Goal: Task Accomplishment & Management: Use online tool/utility

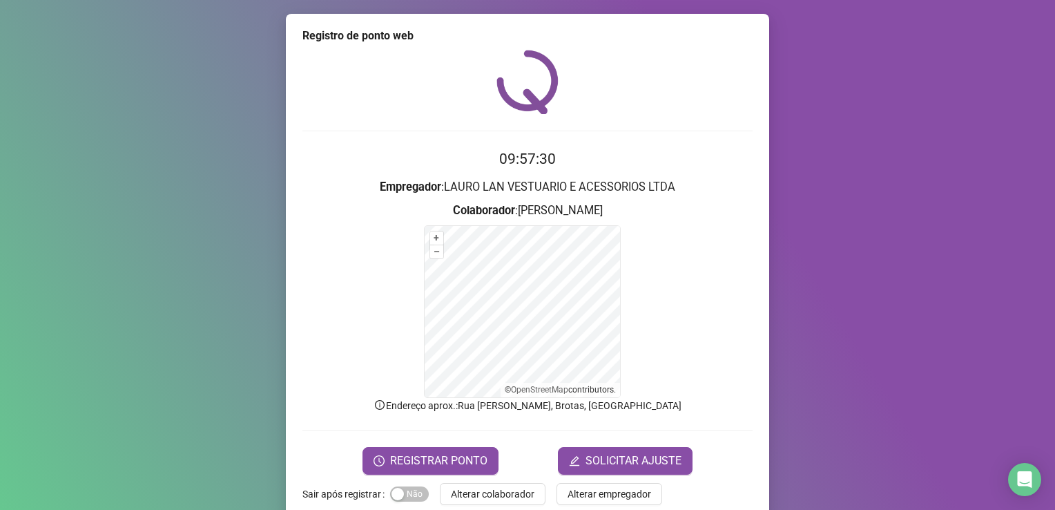
scroll to position [25, 0]
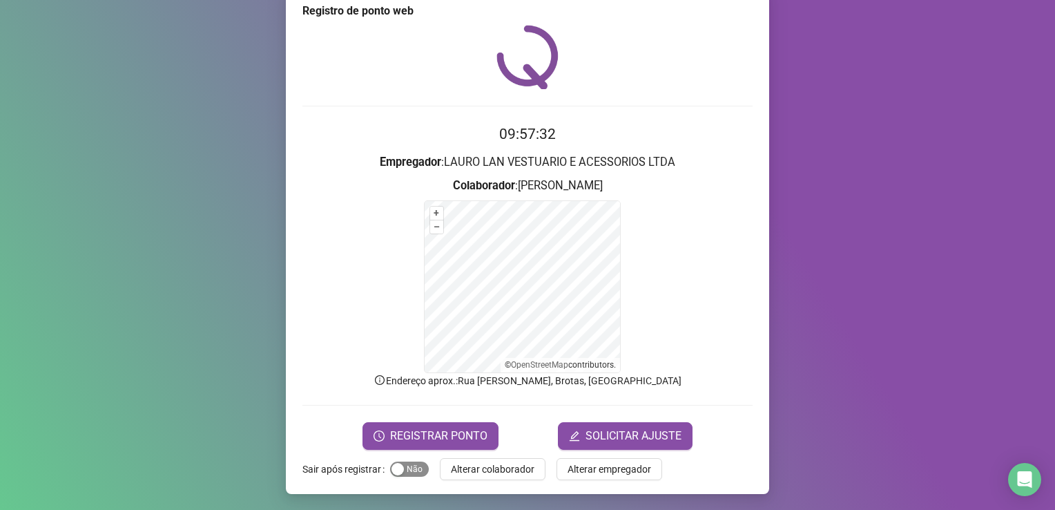
click at [412, 470] on span "Sim Não" at bounding box center [409, 468] width 39 height 15
click at [488, 472] on span "Alterar colaborador" at bounding box center [493, 468] width 84 height 15
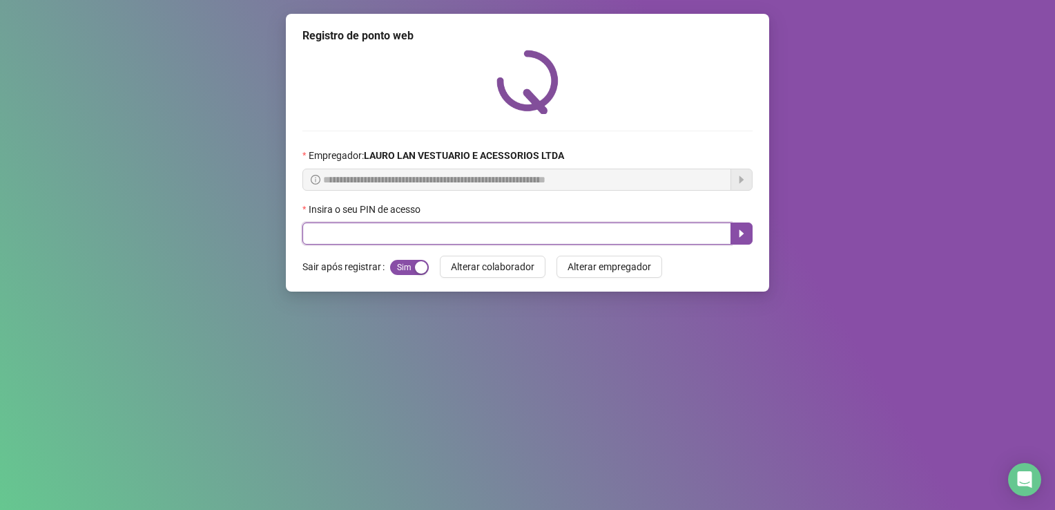
click at [428, 230] on input "text" at bounding box center [516, 233] width 429 height 22
type input "*****"
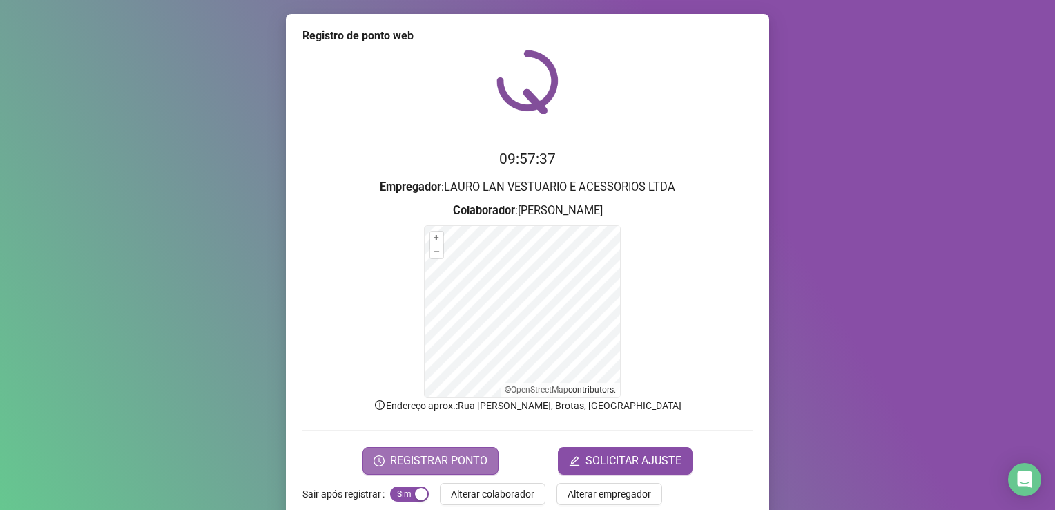
click at [465, 455] on span "REGISTRAR PONTO" at bounding box center [438, 460] width 97 height 17
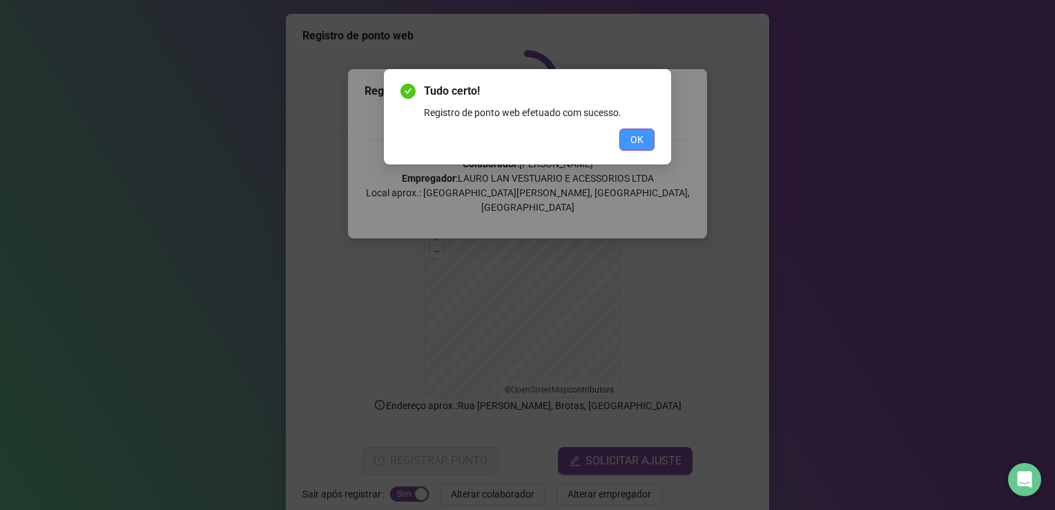
click at [639, 133] on span "OK" at bounding box center [636, 139] width 13 height 15
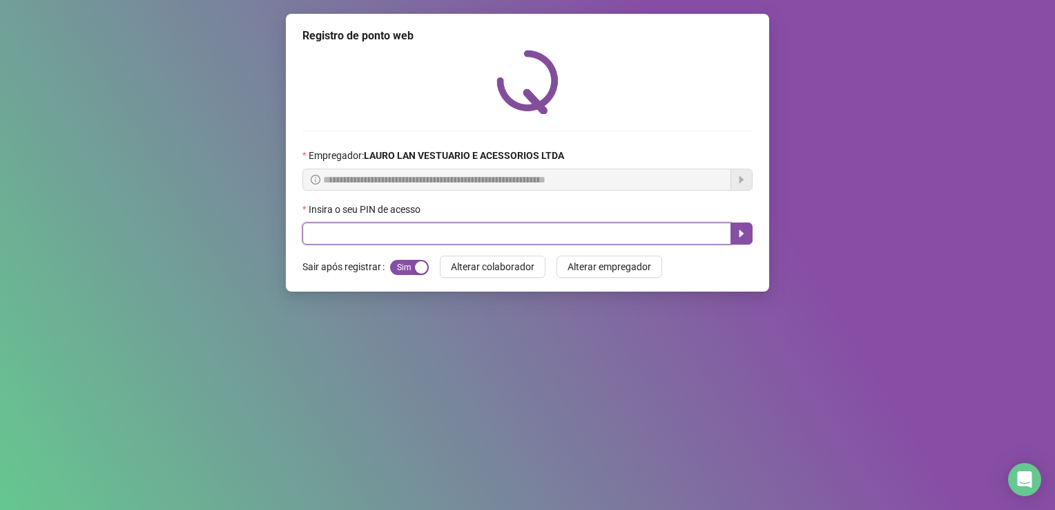
click at [711, 229] on input "text" at bounding box center [516, 233] width 429 height 22
type input "*****"
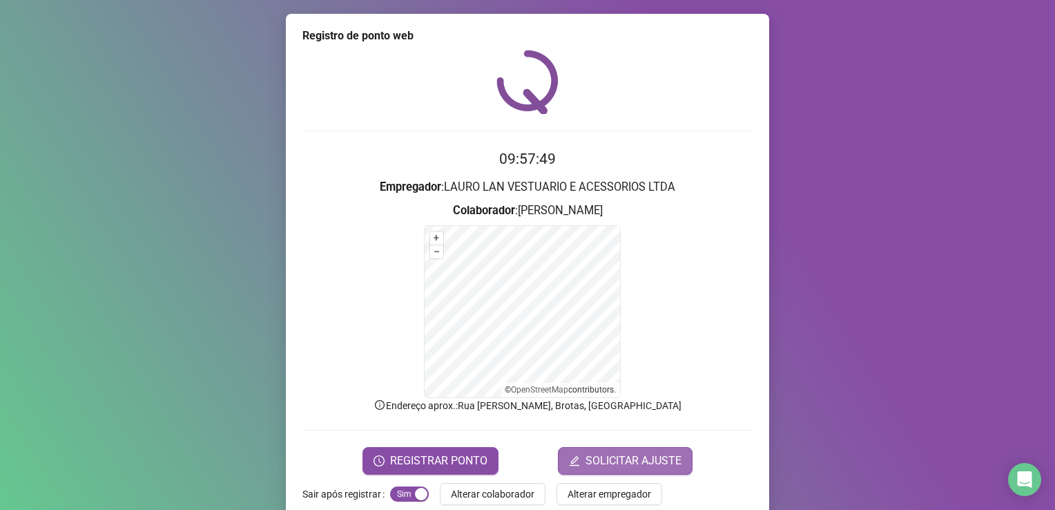
click at [674, 455] on button "SOLICITAR AJUSTE" at bounding box center [625, 461] width 135 height 28
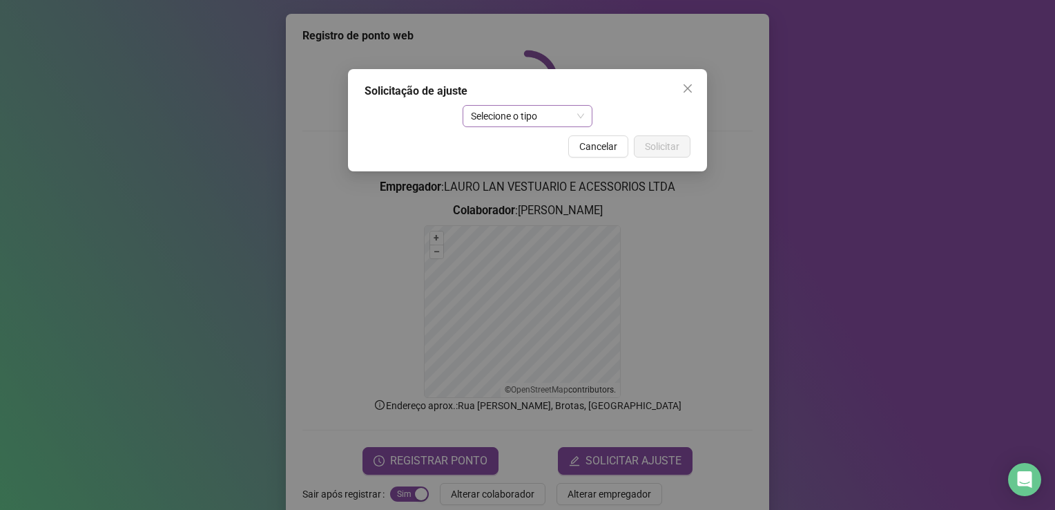
click at [511, 120] on span "Selecione o tipo" at bounding box center [528, 116] width 114 height 21
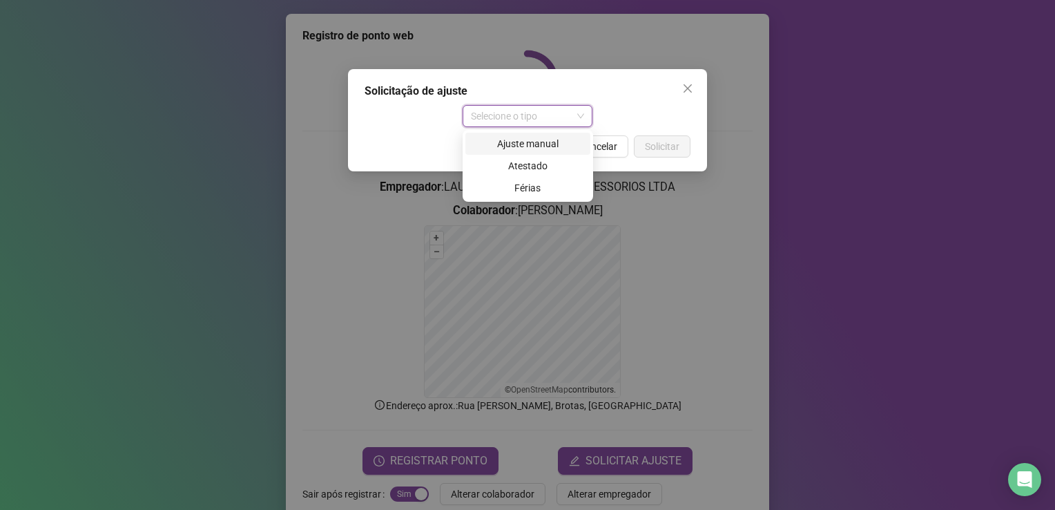
click at [519, 141] on div "Ajuste manual" at bounding box center [528, 143] width 108 height 15
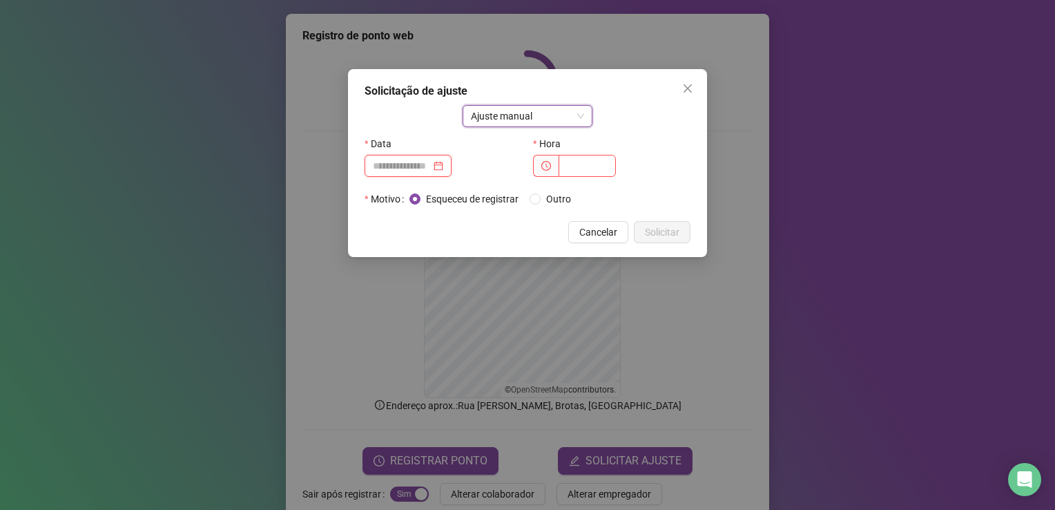
click at [431, 167] on input at bounding box center [402, 165] width 58 height 15
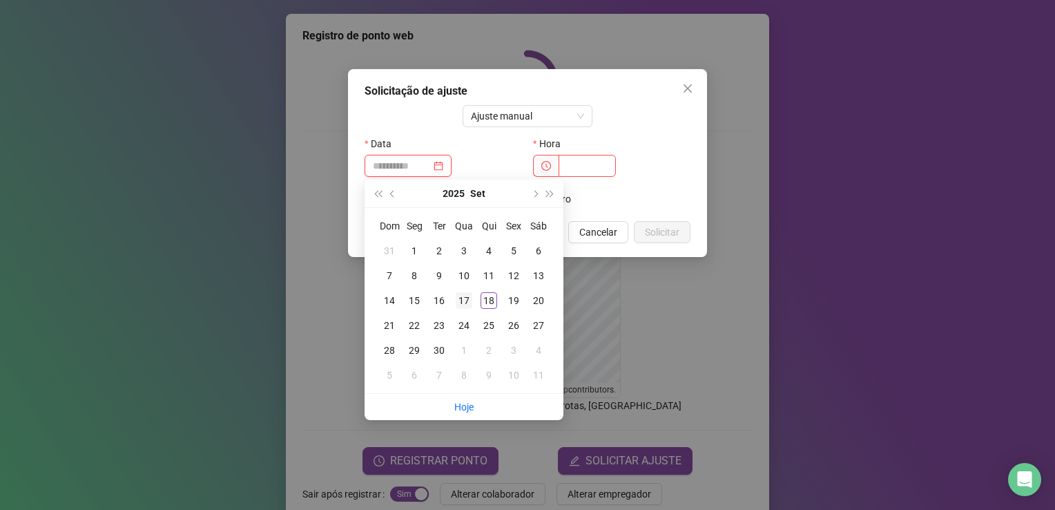
type input "**********"
click at [462, 294] on div "17" at bounding box center [464, 300] width 17 height 17
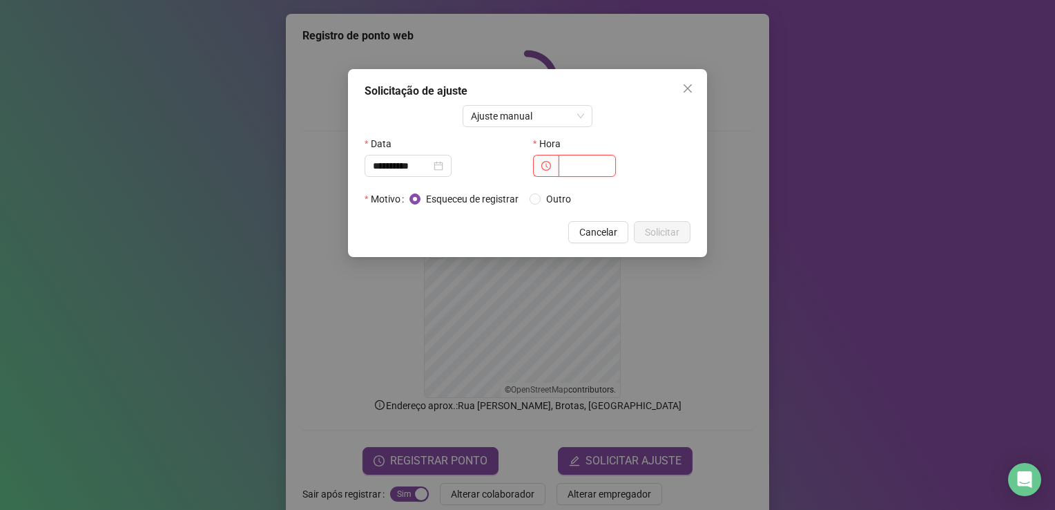
click at [585, 168] on input "text" at bounding box center [587, 166] width 57 height 22
type input "*****"
click at [672, 236] on span "Solicitar" at bounding box center [662, 231] width 35 height 15
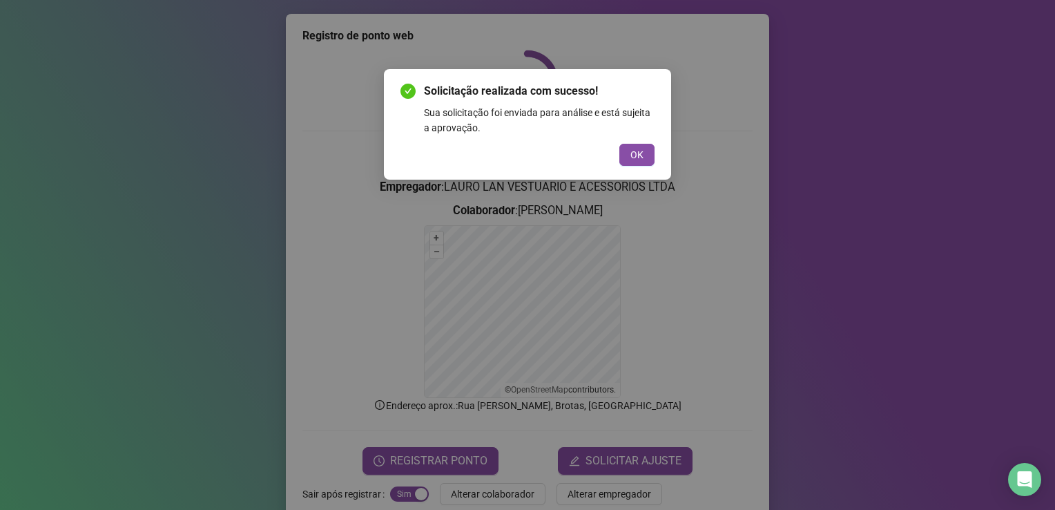
click at [633, 167] on div "Solicitação realizada com sucesso! Sua solicitação foi enviada para análise e e…" at bounding box center [527, 124] width 287 height 110
click at [635, 155] on span "OK" at bounding box center [636, 154] width 13 height 15
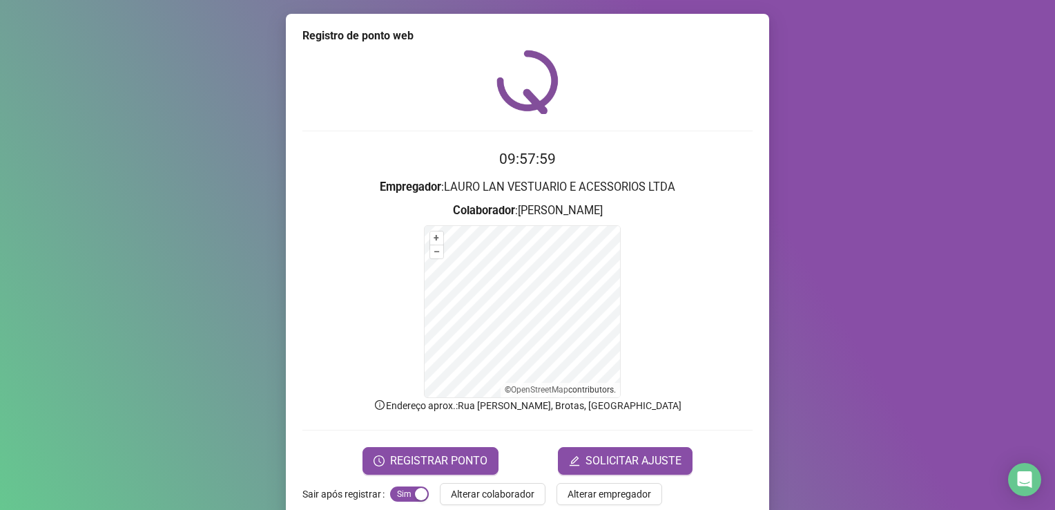
scroll to position [25, 0]
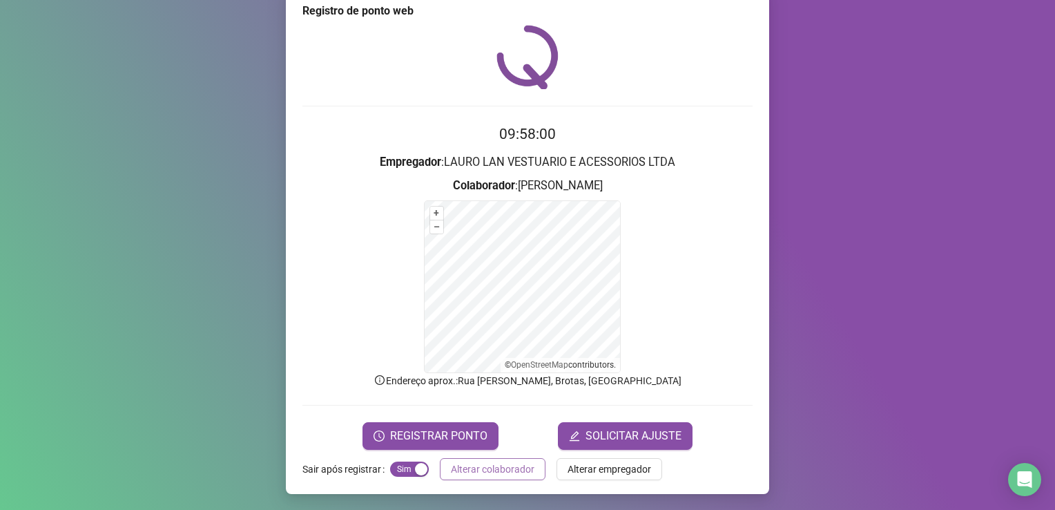
click at [503, 463] on span "Alterar colaborador" at bounding box center [493, 468] width 84 height 15
